Goal: Navigation & Orientation: Find specific page/section

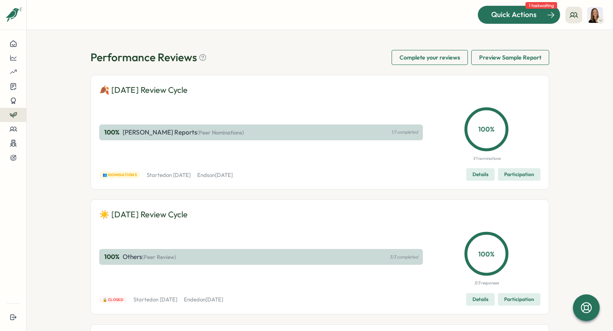
click at [361, 18] on span "Quick Actions" at bounding box center [513, 14] width 45 height 11
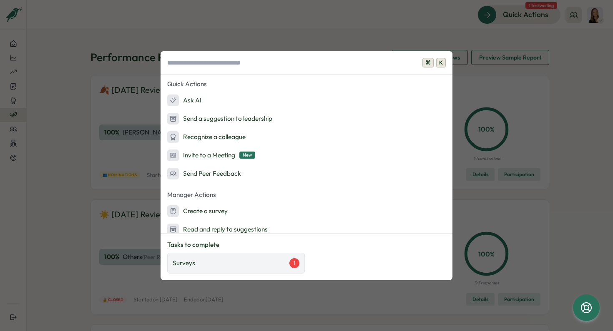
click at [210, 266] on div "Surveys 1" at bounding box center [236, 263] width 127 height 10
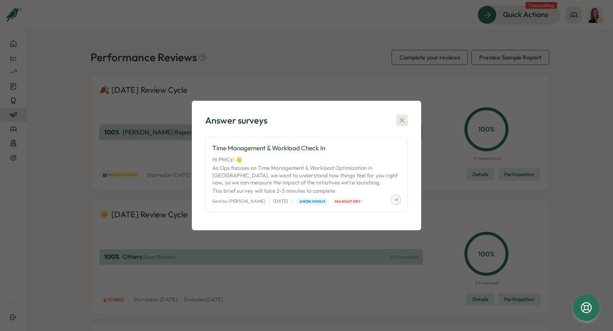
click at [361, 118] on button "button" at bounding box center [402, 121] width 12 height 12
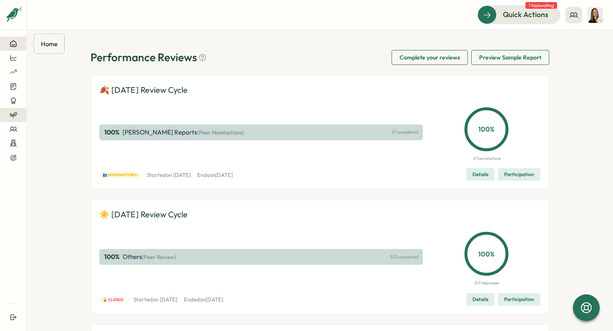
click at [14, 45] on icon at bounding box center [13, 44] width 6 height 6
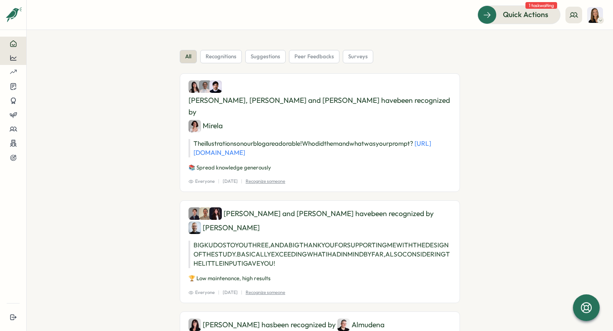
click at [11, 61] on icon at bounding box center [14, 58] width 8 height 8
click at [14, 118] on icon at bounding box center [14, 115] width 8 height 8
click at [15, 134] on button at bounding box center [13, 129] width 26 height 14
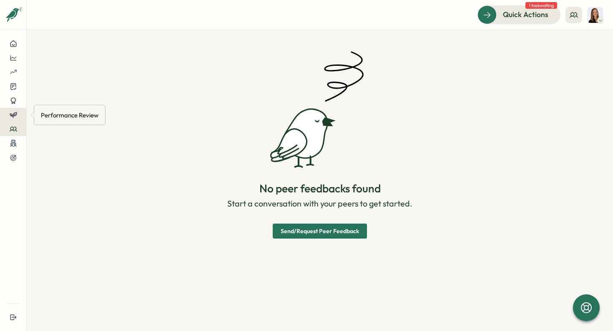
click at [16, 118] on icon at bounding box center [14, 115] width 8 height 8
click at [56, 113] on div "Reviews" at bounding box center [53, 107] width 30 height 16
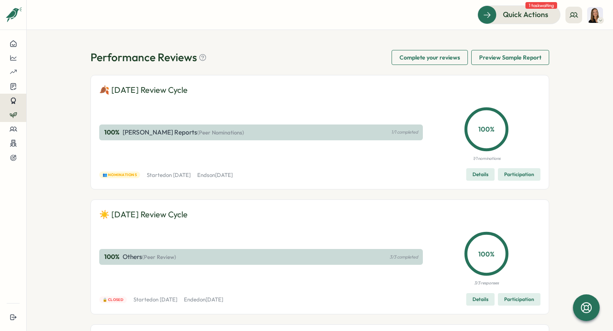
click at [10, 100] on icon at bounding box center [14, 101] width 8 height 8
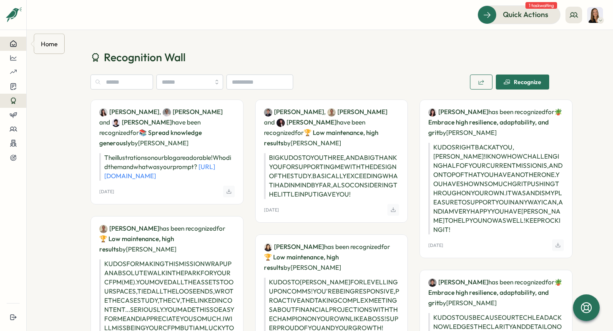
click at [11, 48] on button at bounding box center [13, 44] width 26 height 14
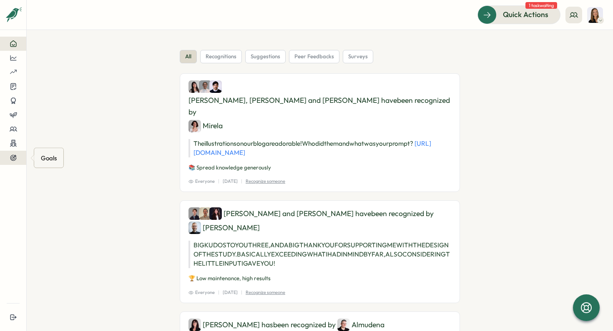
click at [10, 155] on icon at bounding box center [14, 158] width 8 height 8
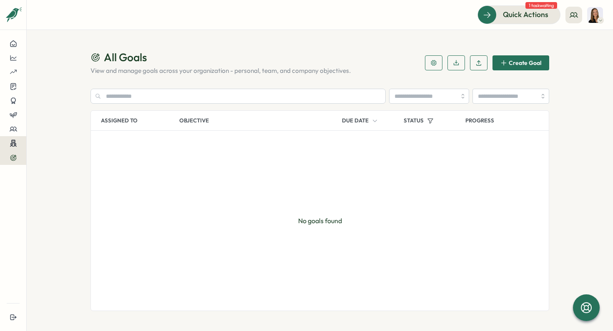
click at [12, 145] on icon at bounding box center [14, 144] width 8 height 8
click at [13, 133] on icon at bounding box center [14, 129] width 8 height 8
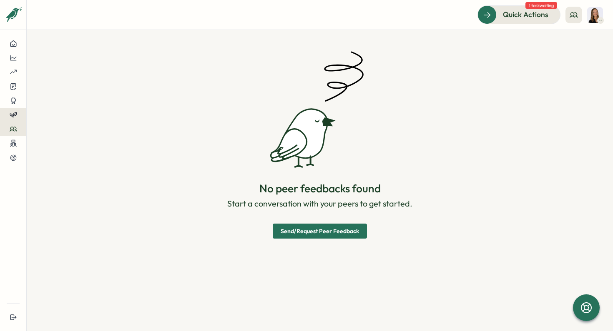
click at [13, 118] on icon at bounding box center [14, 115] width 8 height 8
click at [50, 105] on div "Reviews" at bounding box center [52, 107] width 23 height 9
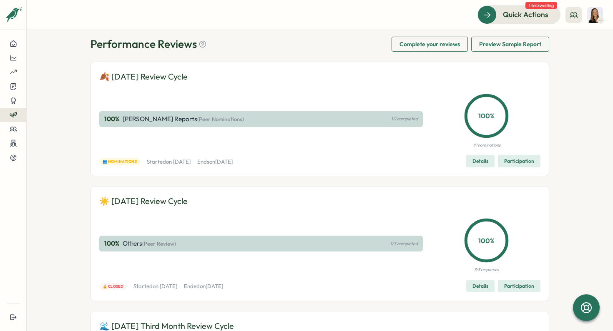
scroll to position [16, 0]
